Goal: Information Seeking & Learning: Learn about a topic

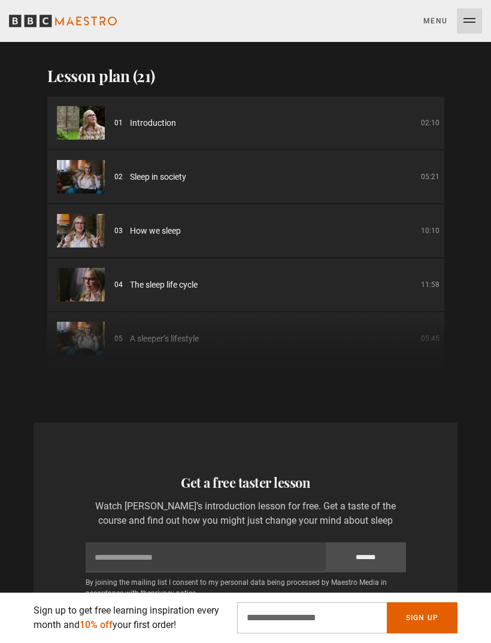
scroll to position [0, 429]
click at [219, 322] on div "01 Introduction 02:10 02 Sleep in society 05:21 03 How we sleep 10:10 04 The sl…" at bounding box center [245, 239] width 397 height 287
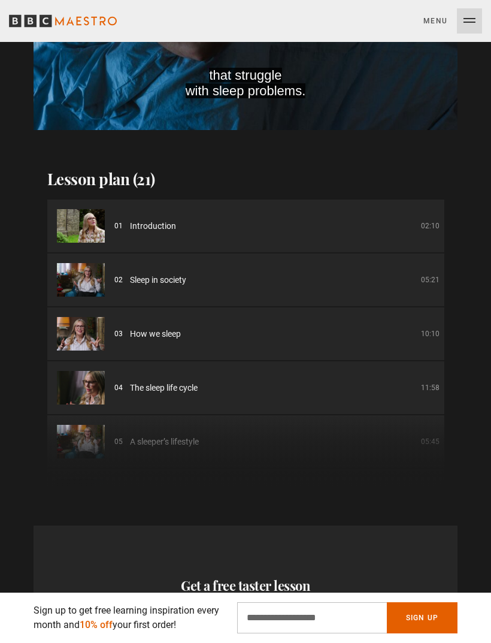
scroll to position [1620, 0]
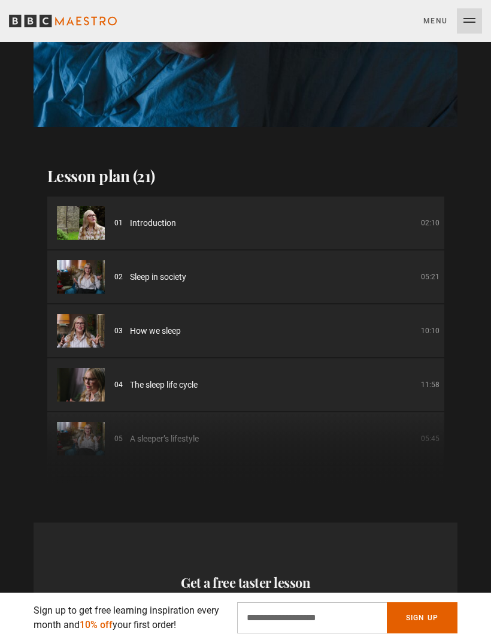
click at [137, 166] on h2 "Lesson plan (21)" at bounding box center [245, 176] width 397 height 22
click at [149, 167] on h2 "Lesson plan (21)" at bounding box center [245, 176] width 397 height 22
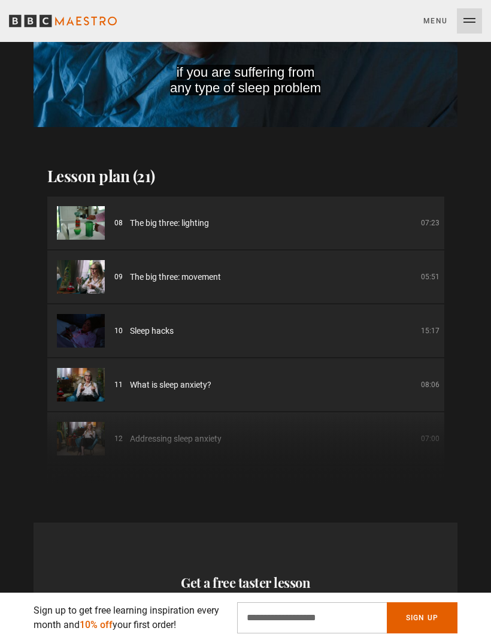
scroll to position [0, 858]
click at [163, 325] on span "Sleep hacks" at bounding box center [152, 331] width 44 height 13
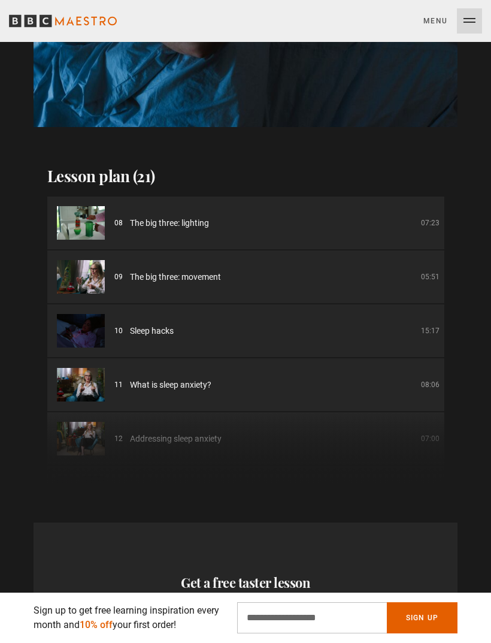
click at [151, 325] on li "10 Sleep hacks 15:17" at bounding box center [245, 330] width 397 height 53
click at [158, 325] on span "Sleep hacks" at bounding box center [152, 331] width 44 height 13
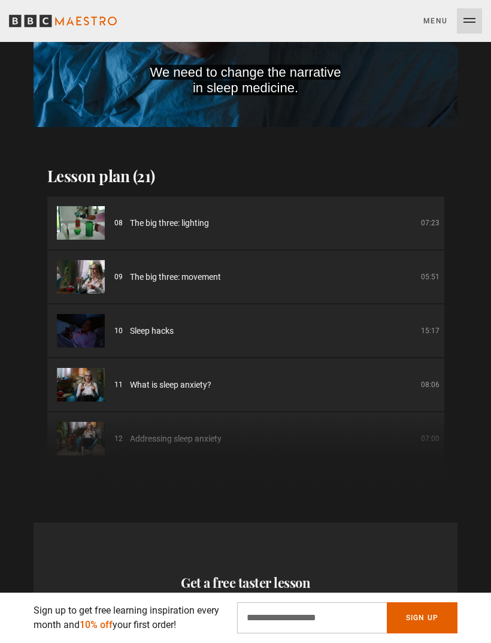
click at [159, 326] on li "10 Sleep hacks 15:17" at bounding box center [245, 330] width 397 height 53
click at [103, 317] on img at bounding box center [81, 331] width 48 height 34
click at [144, 324] on li "10 Sleep hacks 15:17" at bounding box center [245, 330] width 397 height 53
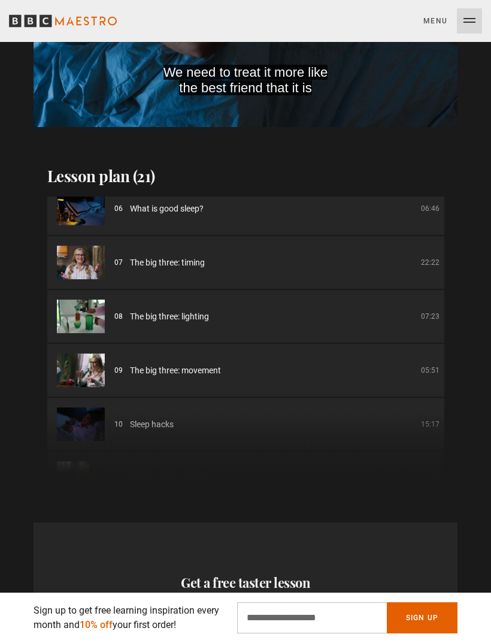
scroll to position [285, 0]
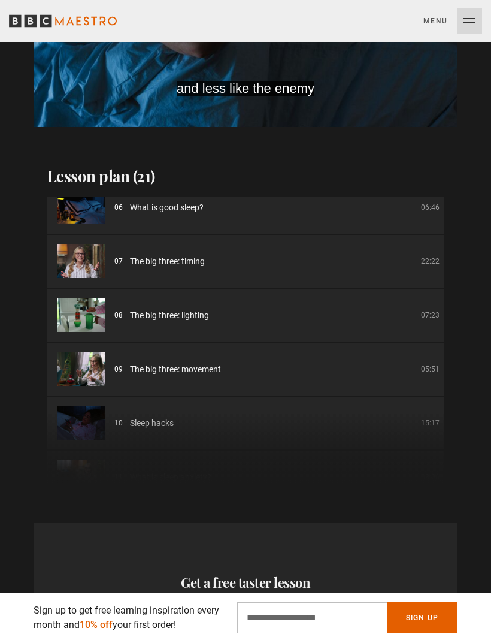
click at [184, 363] on span "The big three: movement" at bounding box center [175, 369] width 91 height 13
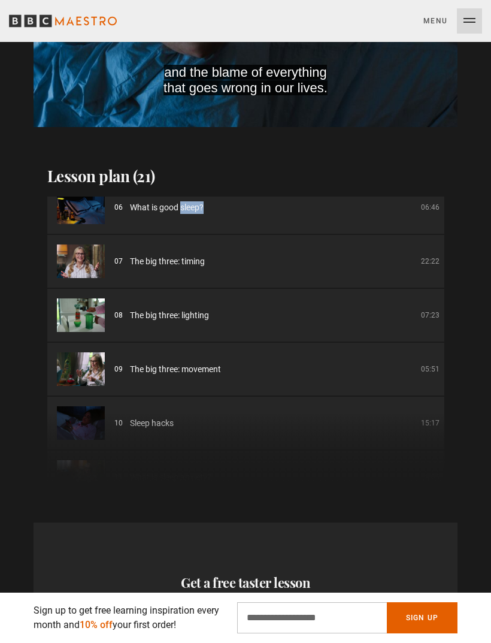
click at [159, 408] on div "01 Introduction 02:10 02 Sleep in society 05:21 03 How we sleep 10:10 04 The sl…" at bounding box center [245, 339] width 397 height 287
click at [139, 411] on div "01 Introduction 02:10 02 Sleep in society 05:21 03 How we sleep 10:10 04 The sl…" at bounding box center [245, 339] width 397 height 287
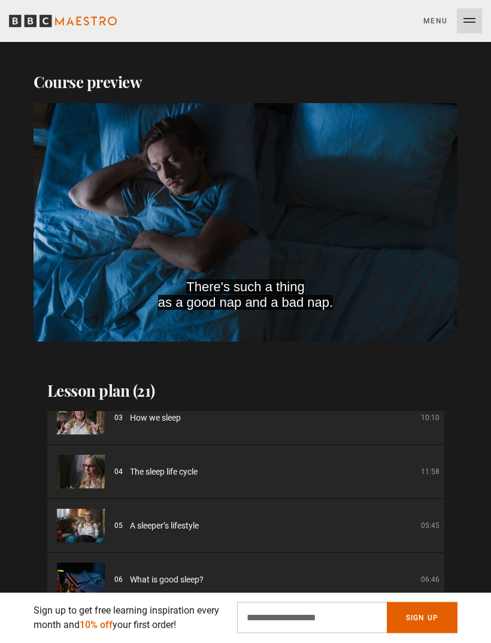
scroll to position [1405, 0]
click at [261, 216] on video-js "There's such a thing as a good nap and a bad nap. Video Player is loading. Play…" at bounding box center [246, 223] width 424 height 238
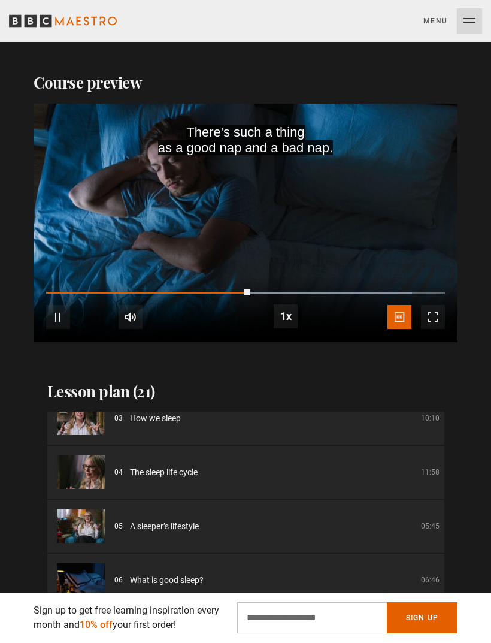
scroll to position [0, 1286]
click at [262, 221] on video-js "There's such a thing as a good nap and a bad nap. Video Player is loading. Play…" at bounding box center [246, 223] width 424 height 238
click at [334, 251] on video-js "There's such a thing as a good nap and a bad nap. Video Player is loading. Play…" at bounding box center [246, 223] width 424 height 238
click at [253, 292] on div "Progress Bar" at bounding box center [150, 293] width 208 height 2
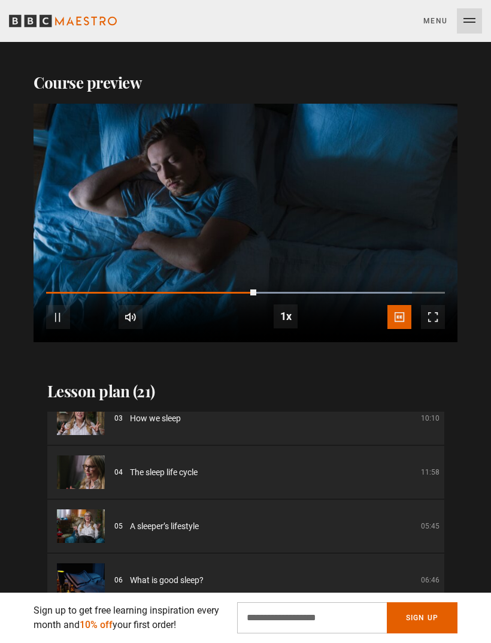
scroll to position [0, 1501]
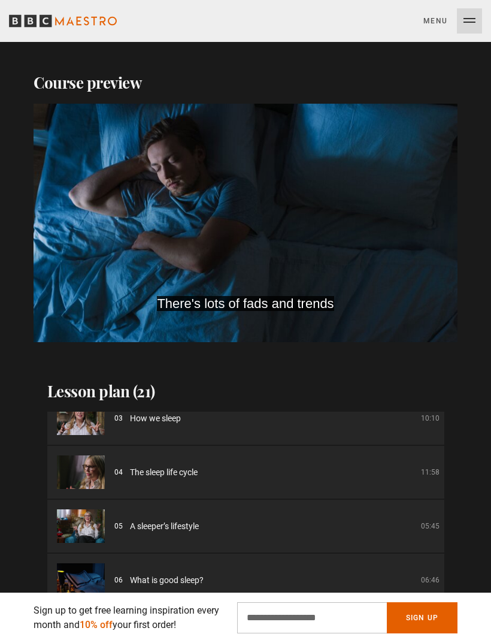
click at [268, 275] on div "10s Skip Back 10 seconds Pause 10s Skip Forward 10 seconds Loaded : 91.76% Paus…" at bounding box center [246, 308] width 424 height 66
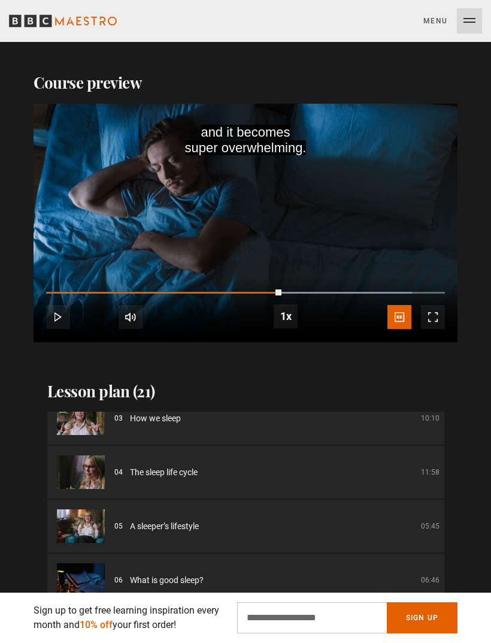
click at [271, 237] on video-js "and it becomes super overwhelming. Video Player is loading. Play Course overvie…" at bounding box center [246, 223] width 424 height 238
click at [270, 237] on video-js "and it becomes super overwhelming. Video Player is loading. Play Course overvie…" at bounding box center [246, 223] width 424 height 238
click at [287, 219] on video-js "Video Player is loading. Play Course overview for Sleep Better with Stephanie R…" at bounding box center [246, 223] width 424 height 238
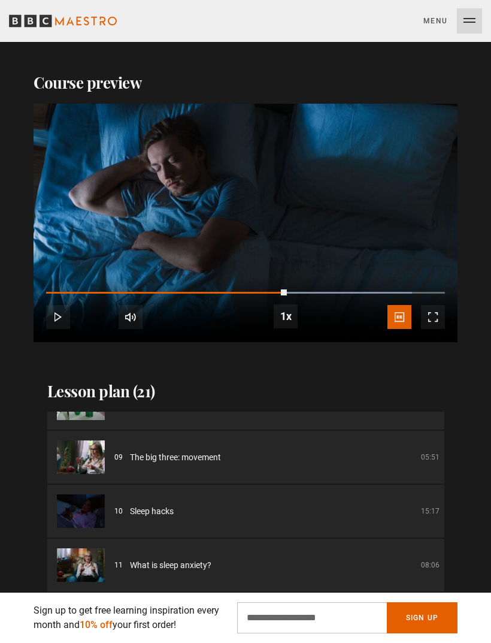
scroll to position [414, 0]
click at [160, 503] on span "Sleep hacks" at bounding box center [152, 509] width 44 height 13
click at [161, 503] on span "Sleep hacks" at bounding box center [152, 509] width 44 height 13
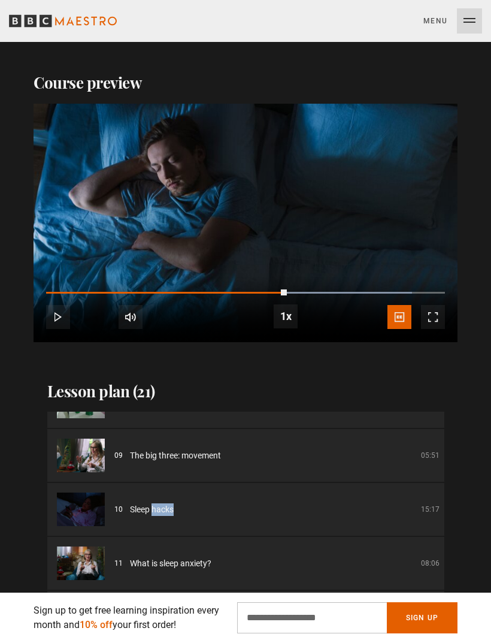
click at [162, 499] on li "10 Sleep hacks 15:17" at bounding box center [245, 509] width 397 height 53
click at [149, 503] on span "Sleep hacks" at bounding box center [152, 509] width 44 height 13
click at [161, 557] on span "What is sleep anxiety?" at bounding box center [170, 563] width 81 height 13
click at [160, 557] on span "What is sleep anxiety?" at bounding box center [170, 563] width 81 height 13
click at [258, 483] on li "10 Sleep hacks 15:17" at bounding box center [245, 509] width 397 height 53
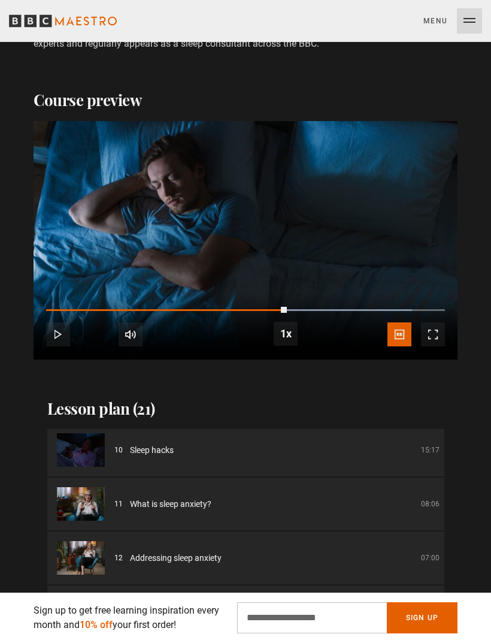
scroll to position [491, 0]
click at [117, 496] on li "11 What is sleep anxiety? 08:06" at bounding box center [245, 503] width 397 height 53
click at [91, 492] on img at bounding box center [81, 503] width 48 height 34
click at [88, 492] on img at bounding box center [81, 503] width 48 height 34
click at [146, 497] on span "What is sleep anxiety?" at bounding box center [170, 503] width 81 height 13
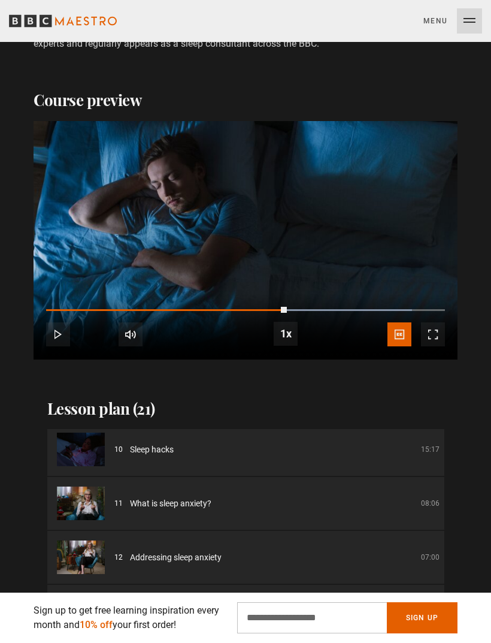
click at [154, 497] on span "What is sleep anxiety?" at bounding box center [170, 503] width 81 height 13
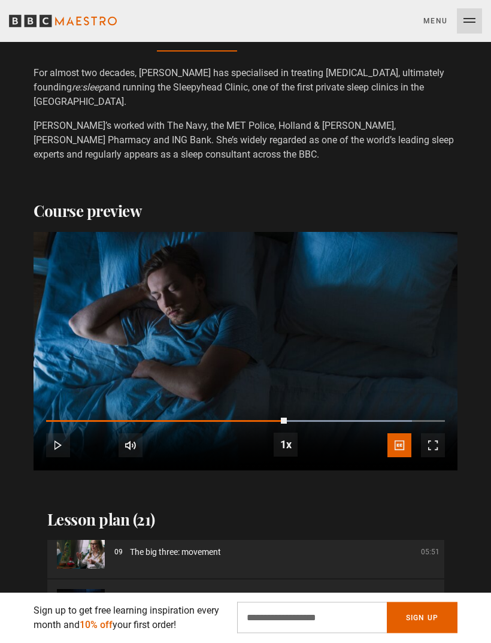
scroll to position [1277, 0]
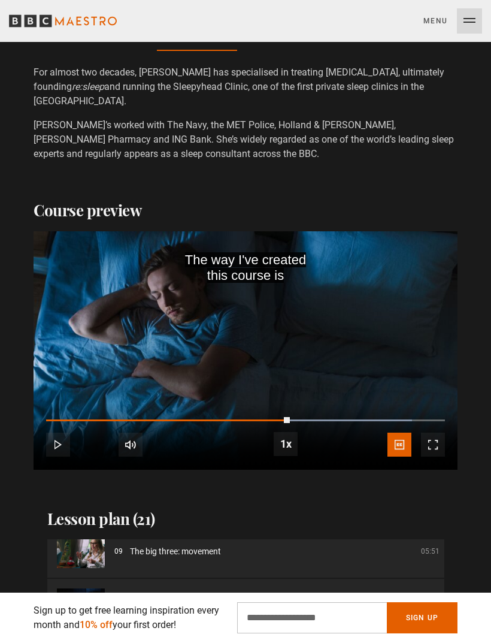
click at [283, 371] on video-js "The way I've created this course is Video Player is loading. Play Course overvi…" at bounding box center [246, 350] width 424 height 238
click at [298, 366] on video-js "The way I've created this course is Video Player is loading. Play Course overvi…" at bounding box center [246, 350] width 424 height 238
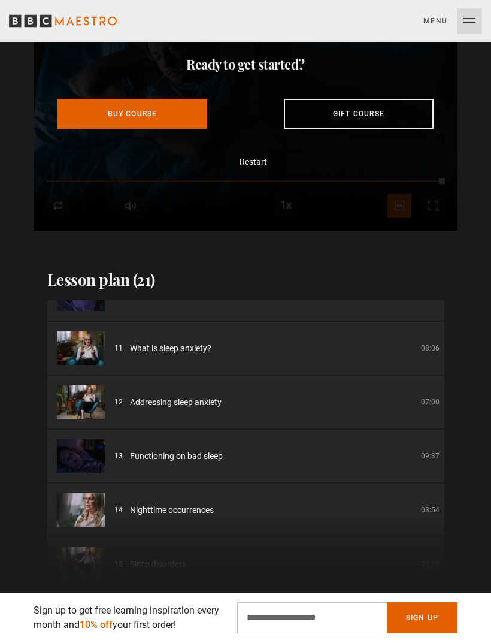
scroll to position [513, 0]
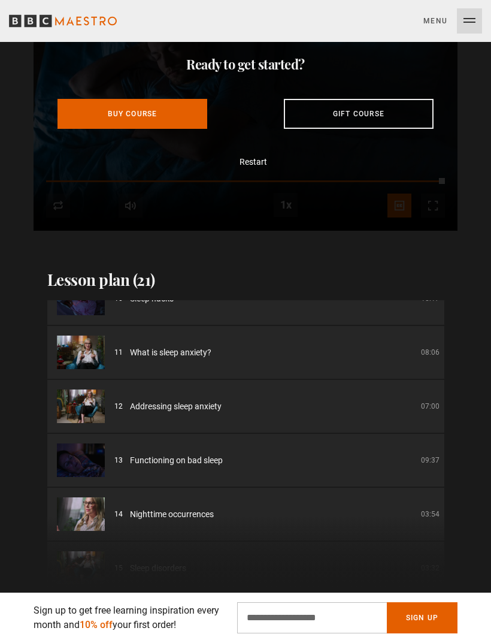
click at [185, 346] on span "What is sleep anxiety?" at bounding box center [170, 352] width 81 height 13
click at [187, 345] on li "11 What is sleep anxiety? 08:06" at bounding box center [245, 352] width 397 height 53
click at [181, 344] on li "11 What is sleep anxiety? 08:06" at bounding box center [245, 352] width 397 height 53
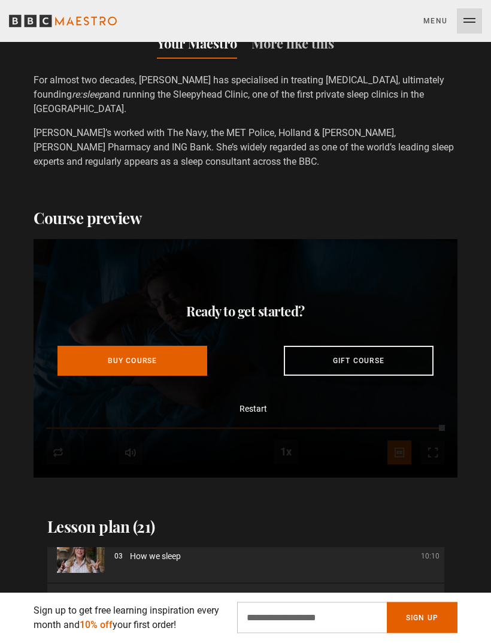
scroll to position [0, 0]
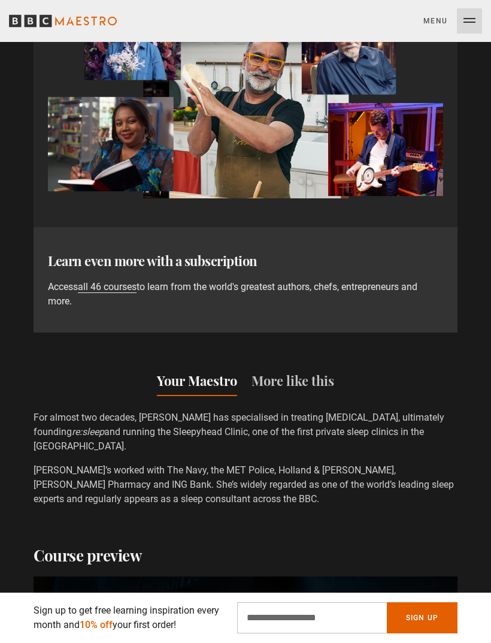
click at [474, 24] on button "Menu Close" at bounding box center [452, 20] width 59 height 25
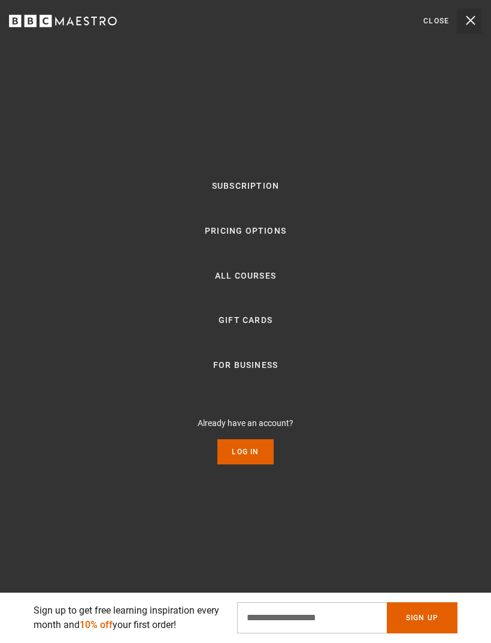
click at [249, 464] on link "Log In" at bounding box center [245, 451] width 56 height 25
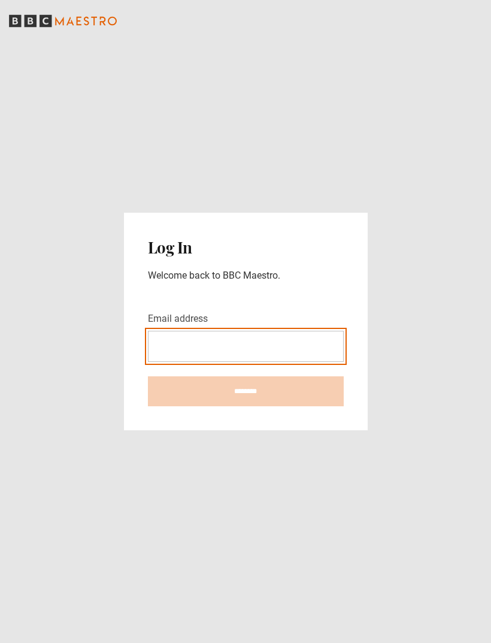
type input "**********"
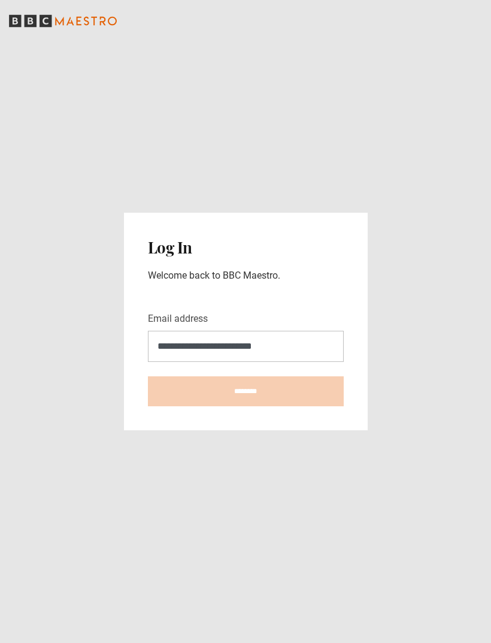
click at [246, 406] on input "********" at bounding box center [246, 391] width 196 height 30
type input "**********"
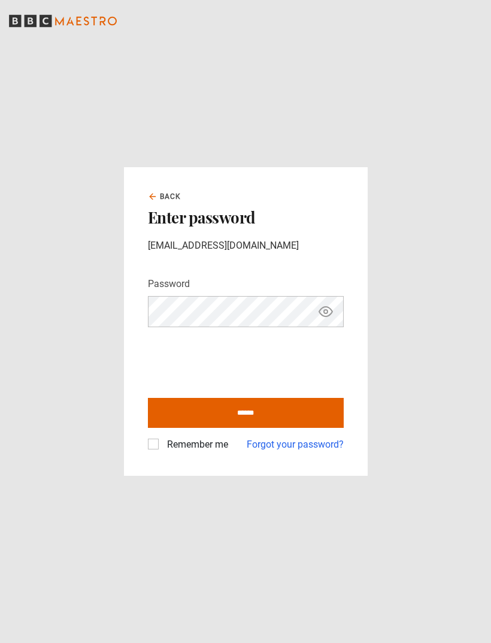
click at [250, 428] on input "******" at bounding box center [246, 413] width 196 height 30
type input "**********"
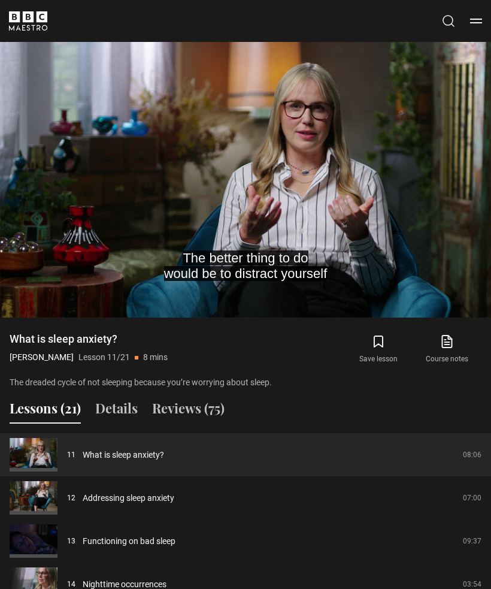
scroll to position [776, 0]
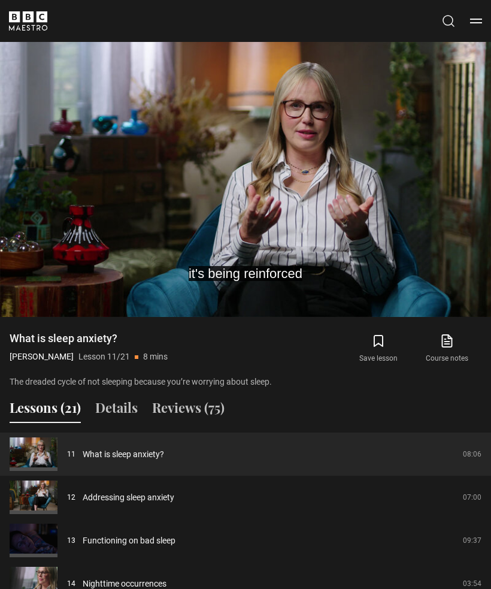
click at [235, 294] on video-js "it's being reinforced Video Player is loading. Play Lesson What is sleep anxiet…" at bounding box center [245, 179] width 491 height 276
